Goal: Task Accomplishment & Management: Manage account settings

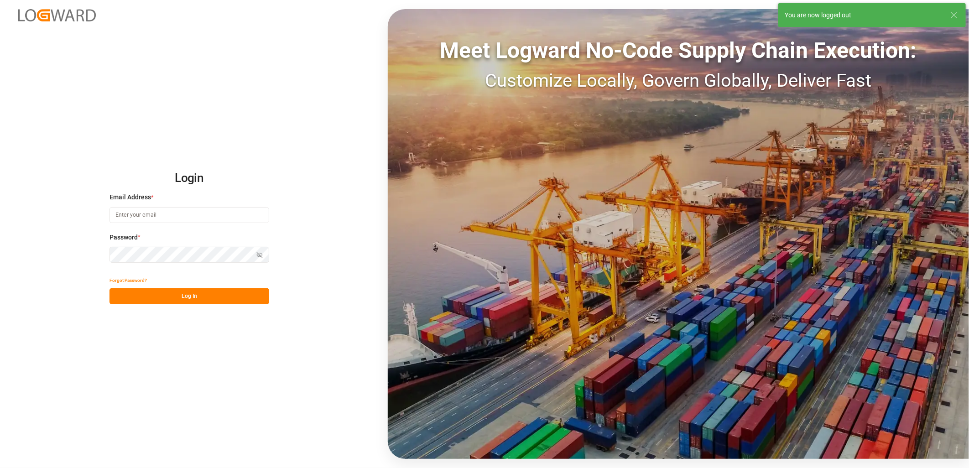
type input "[PERSON_NAME][EMAIL_ADDRESS][PERSON_NAME][DOMAIN_NAME]"
click at [189, 294] on button "Log In" at bounding box center [190, 296] width 160 height 16
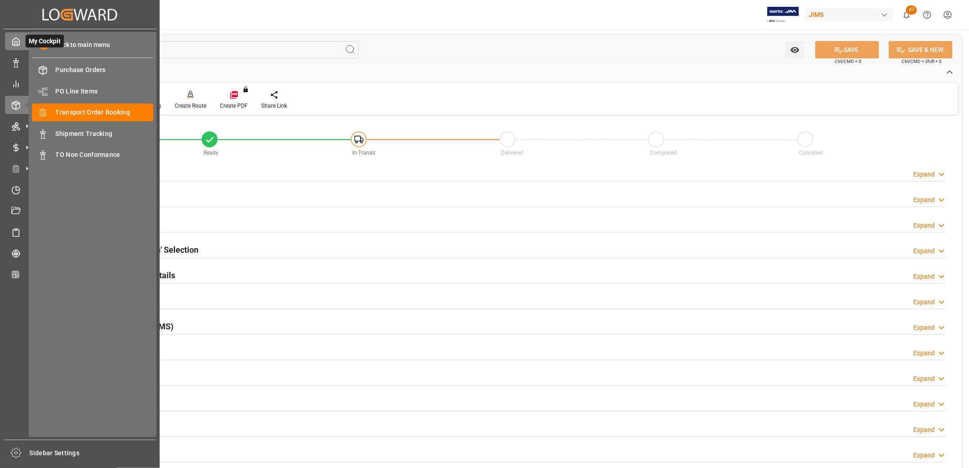
click at [22, 37] on div "My Cockpit My Cockpit" at bounding box center [80, 41] width 150 height 18
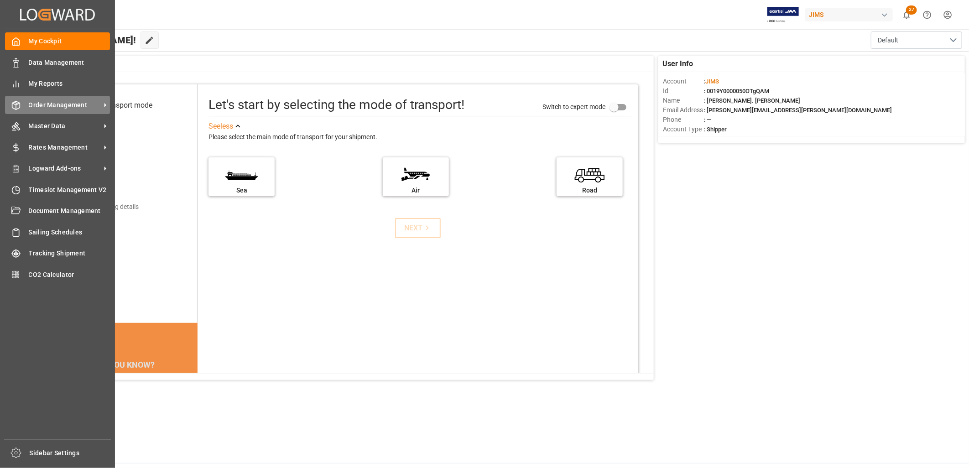
click at [67, 102] on span "Order Management" at bounding box center [65, 105] width 72 height 10
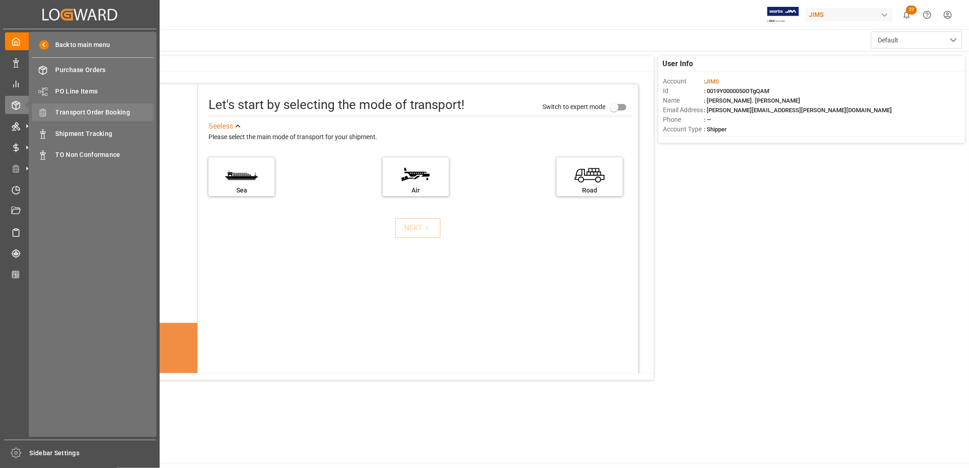
click at [105, 111] on span "Transport Order Booking" at bounding box center [105, 113] width 98 height 10
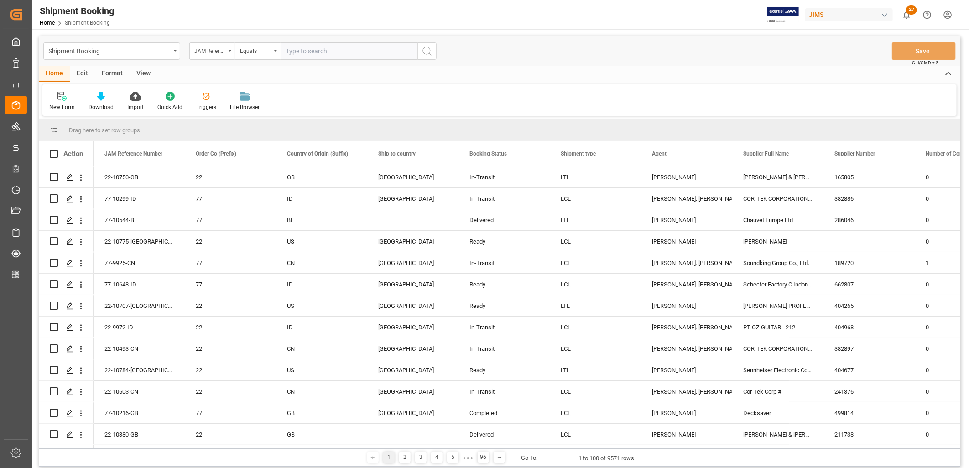
click at [289, 51] on input "text" at bounding box center [349, 50] width 137 height 17
type input "77-10526-CN"
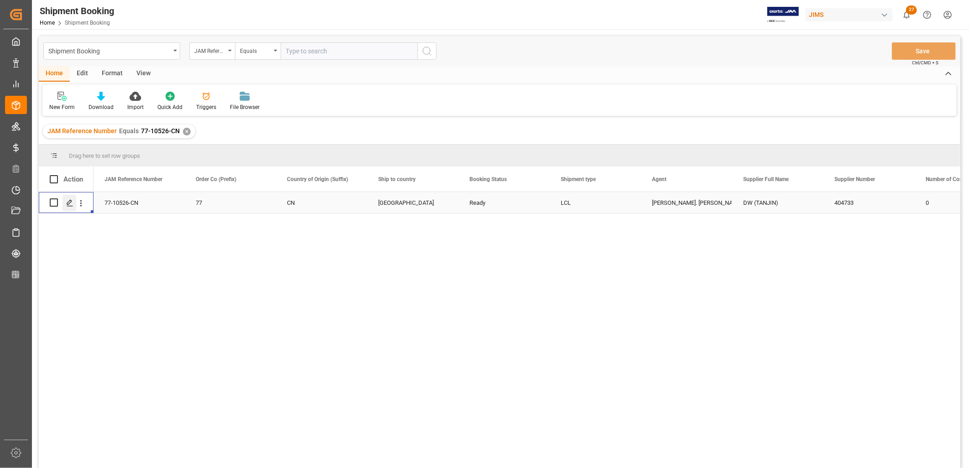
click at [72, 202] on icon "Press SPACE to select this row." at bounding box center [69, 202] width 7 height 7
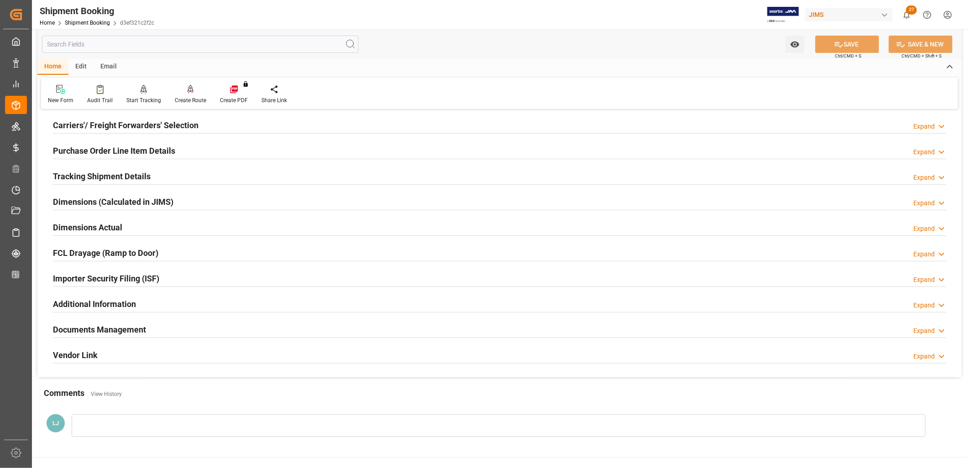
scroll to position [152, 0]
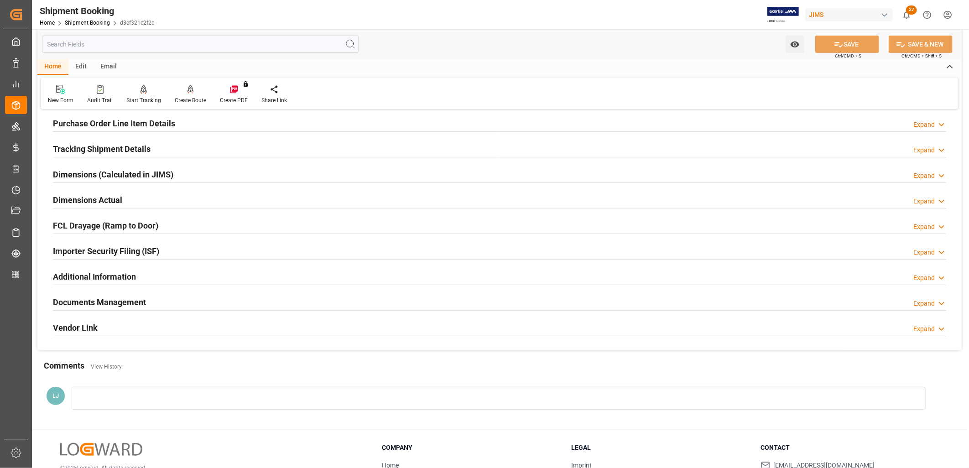
click at [127, 300] on h2 "Documents Management" at bounding box center [99, 302] width 93 height 12
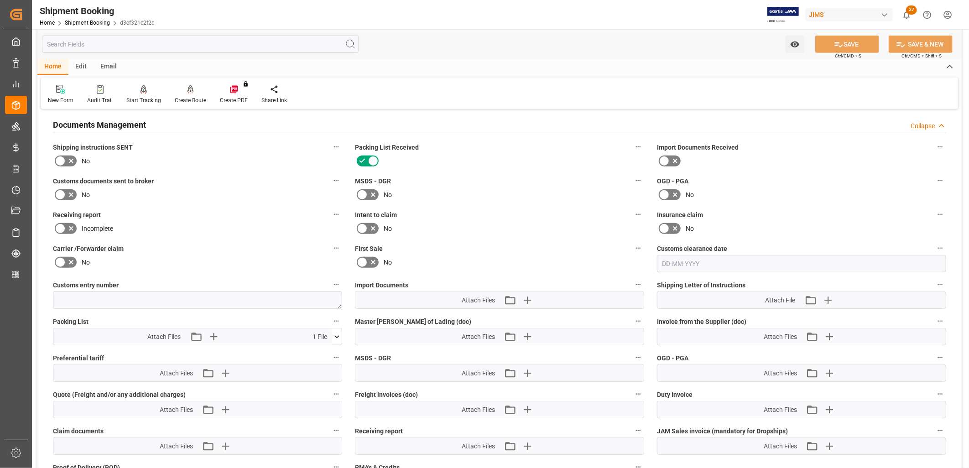
scroll to position [355, 0]
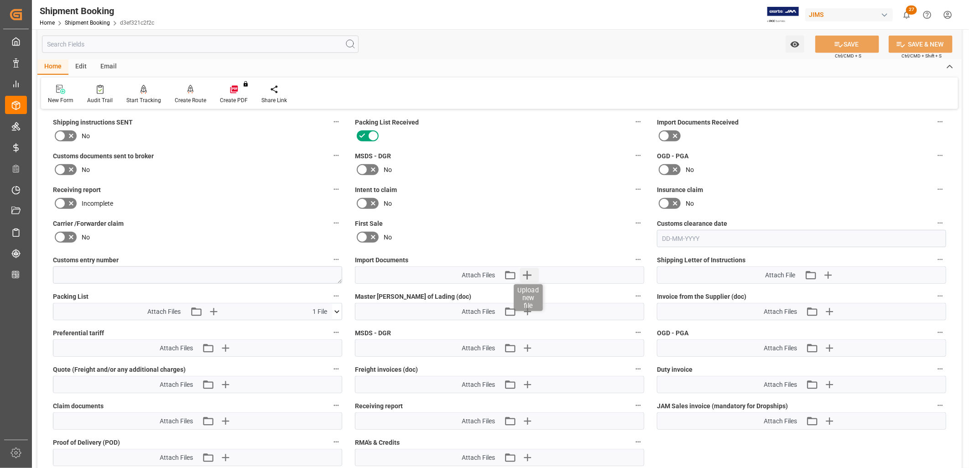
click at [527, 272] on icon "button" at bounding box center [527, 275] width 9 height 9
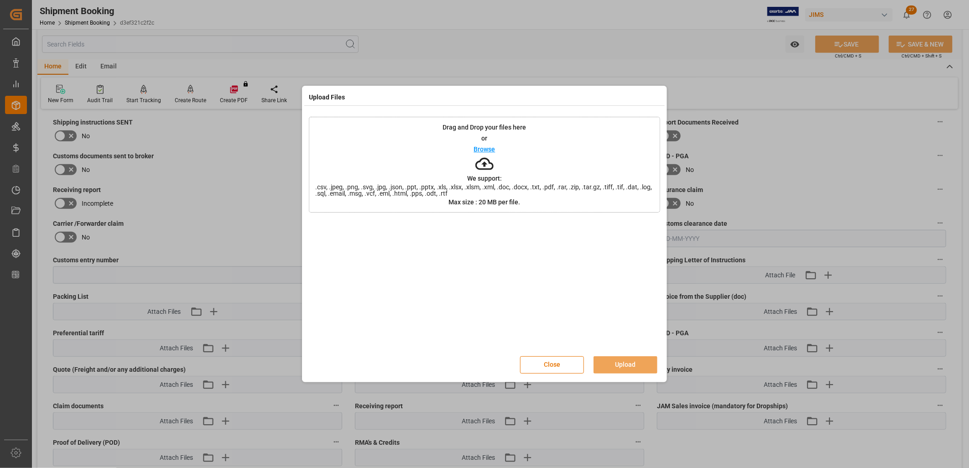
click at [492, 149] on p "Browse" at bounding box center [484, 149] width 21 height 6
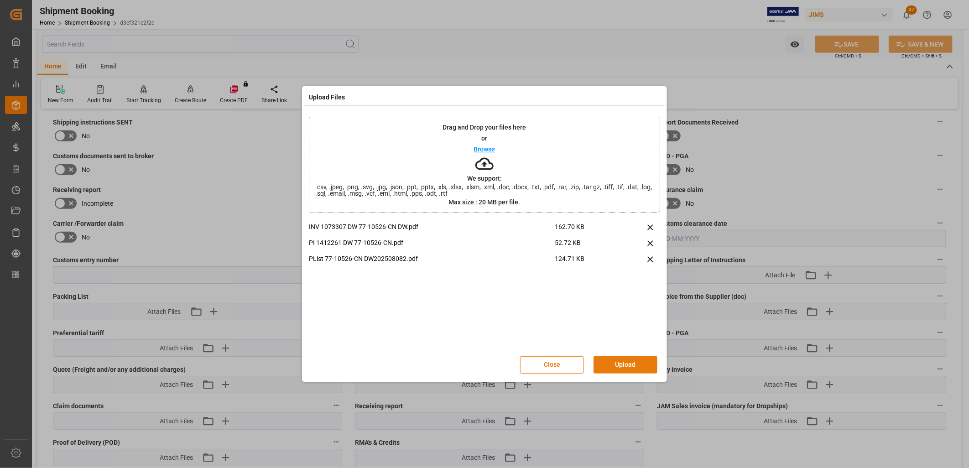
click at [631, 366] on button "Upload" at bounding box center [626, 364] width 64 height 17
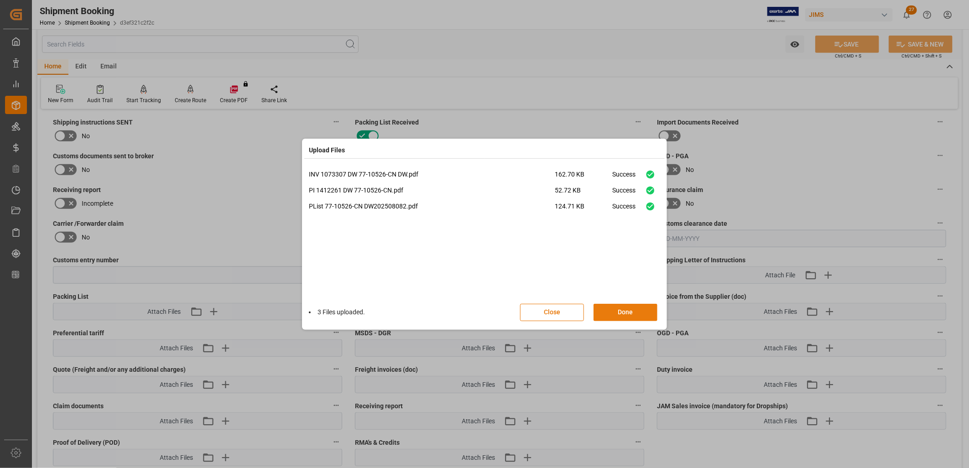
click at [626, 314] on button "Done" at bounding box center [626, 312] width 64 height 17
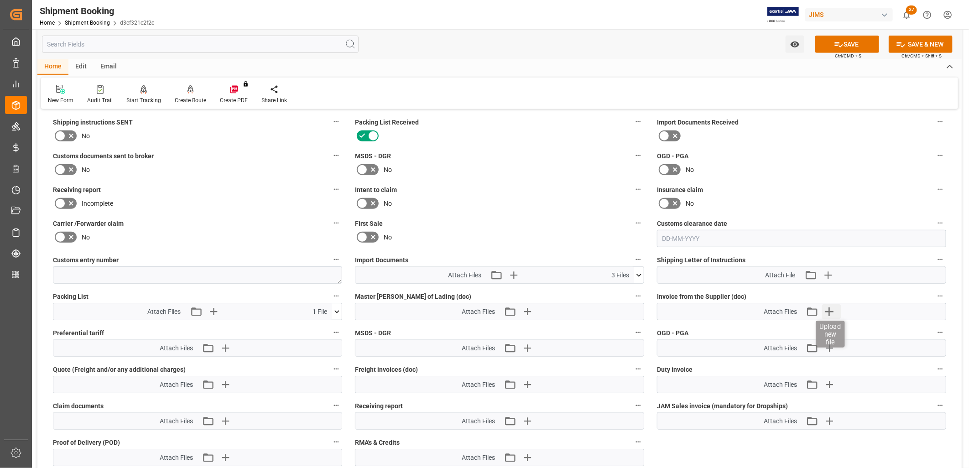
click at [828, 309] on icon "button" at bounding box center [829, 312] width 9 height 9
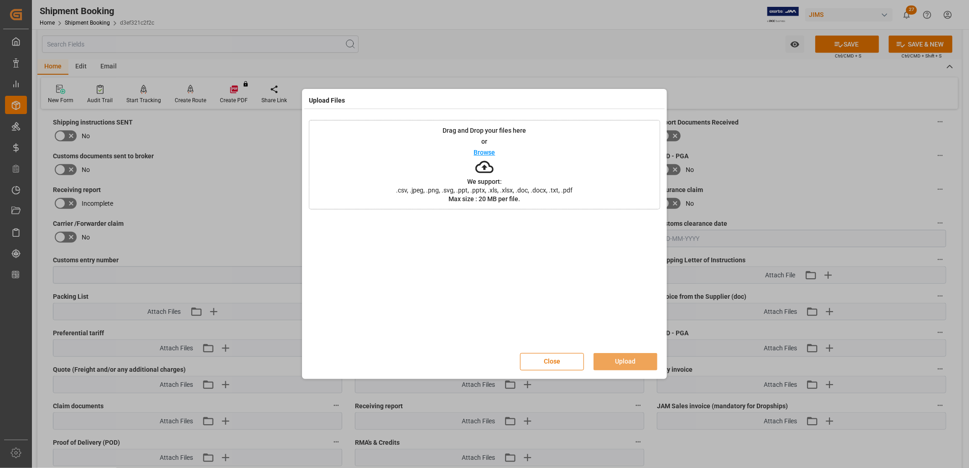
click at [481, 152] on p "Browse" at bounding box center [484, 152] width 21 height 6
click at [629, 364] on button "Upload" at bounding box center [626, 361] width 64 height 17
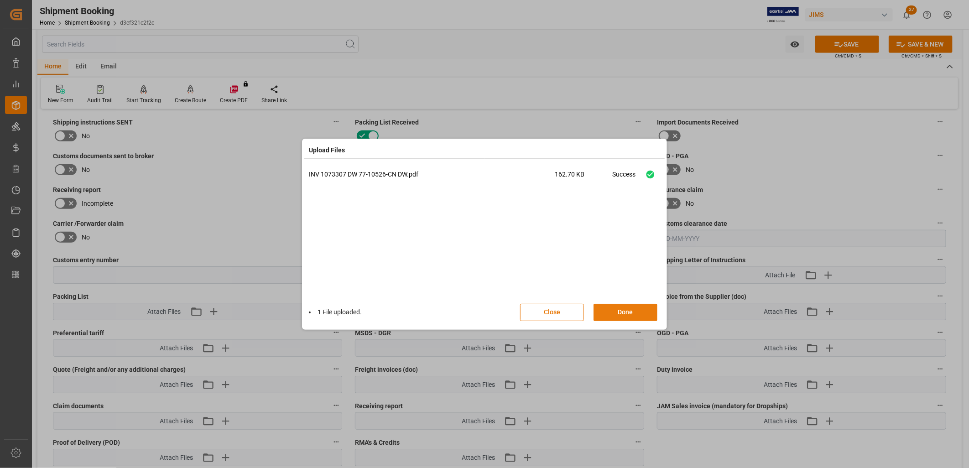
click at [628, 308] on button "Done" at bounding box center [626, 312] width 64 height 17
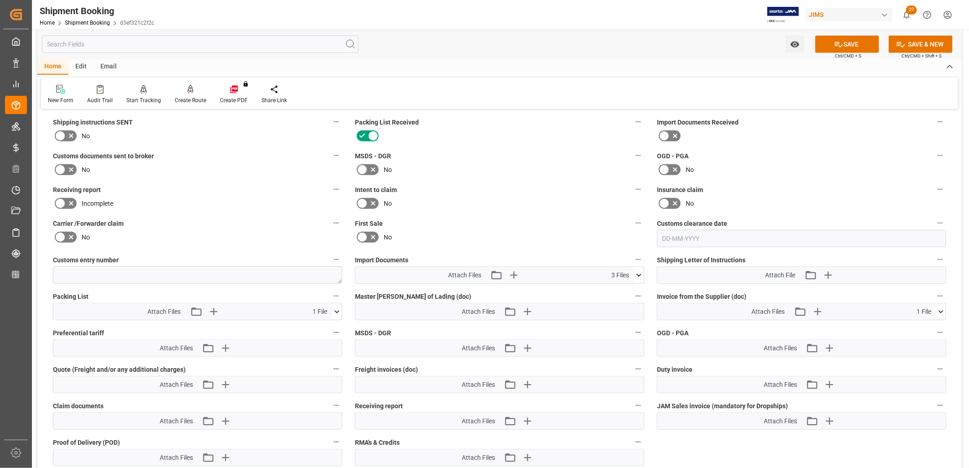
click at [664, 134] on icon at bounding box center [664, 136] width 11 height 11
click at [0, 0] on input "checkbox" at bounding box center [0, 0] width 0 height 0
click at [843, 42] on button "SAVE" at bounding box center [848, 44] width 64 height 17
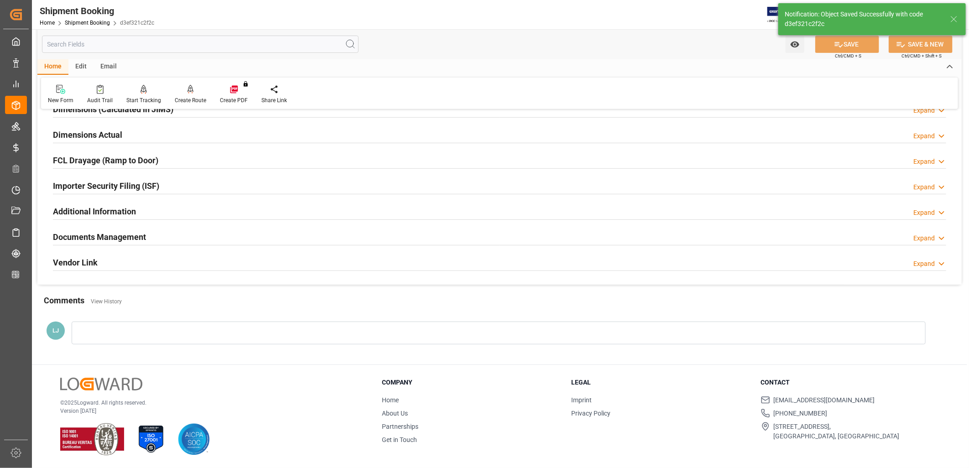
scroll to position [217, 0]
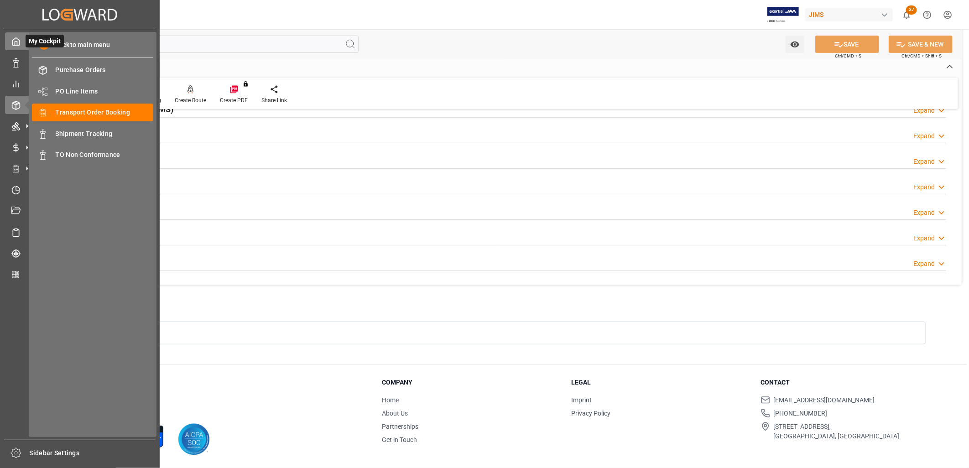
click at [17, 42] on icon at bounding box center [15, 41] width 9 height 9
